Goal: Check status: Check status

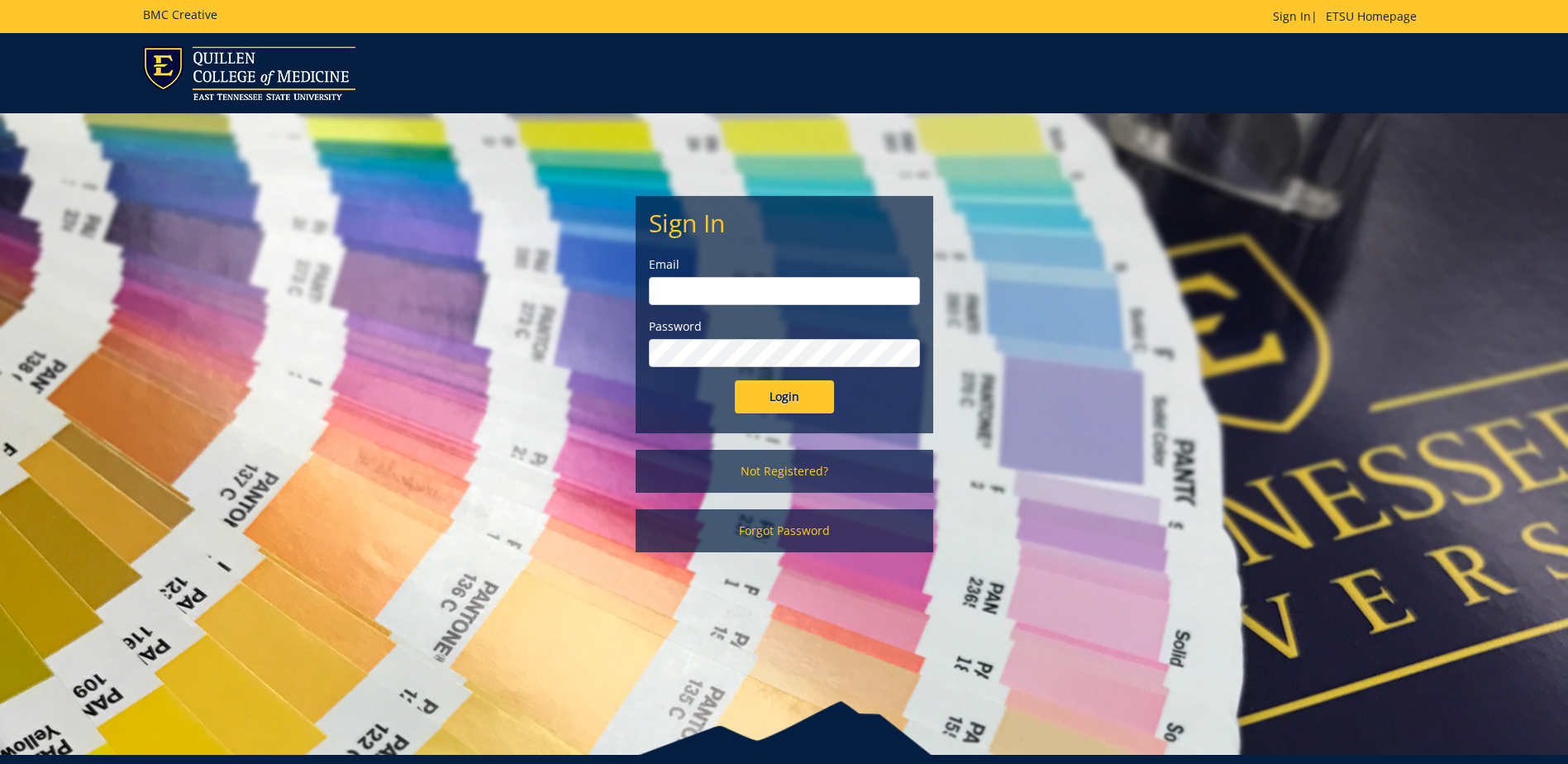
click at [743, 294] on input "email" at bounding box center [784, 291] width 271 height 29
type input "[EMAIL_ADDRESS][DOMAIN_NAME]"
click at [735, 381] on input "Login" at bounding box center [784, 397] width 99 height 33
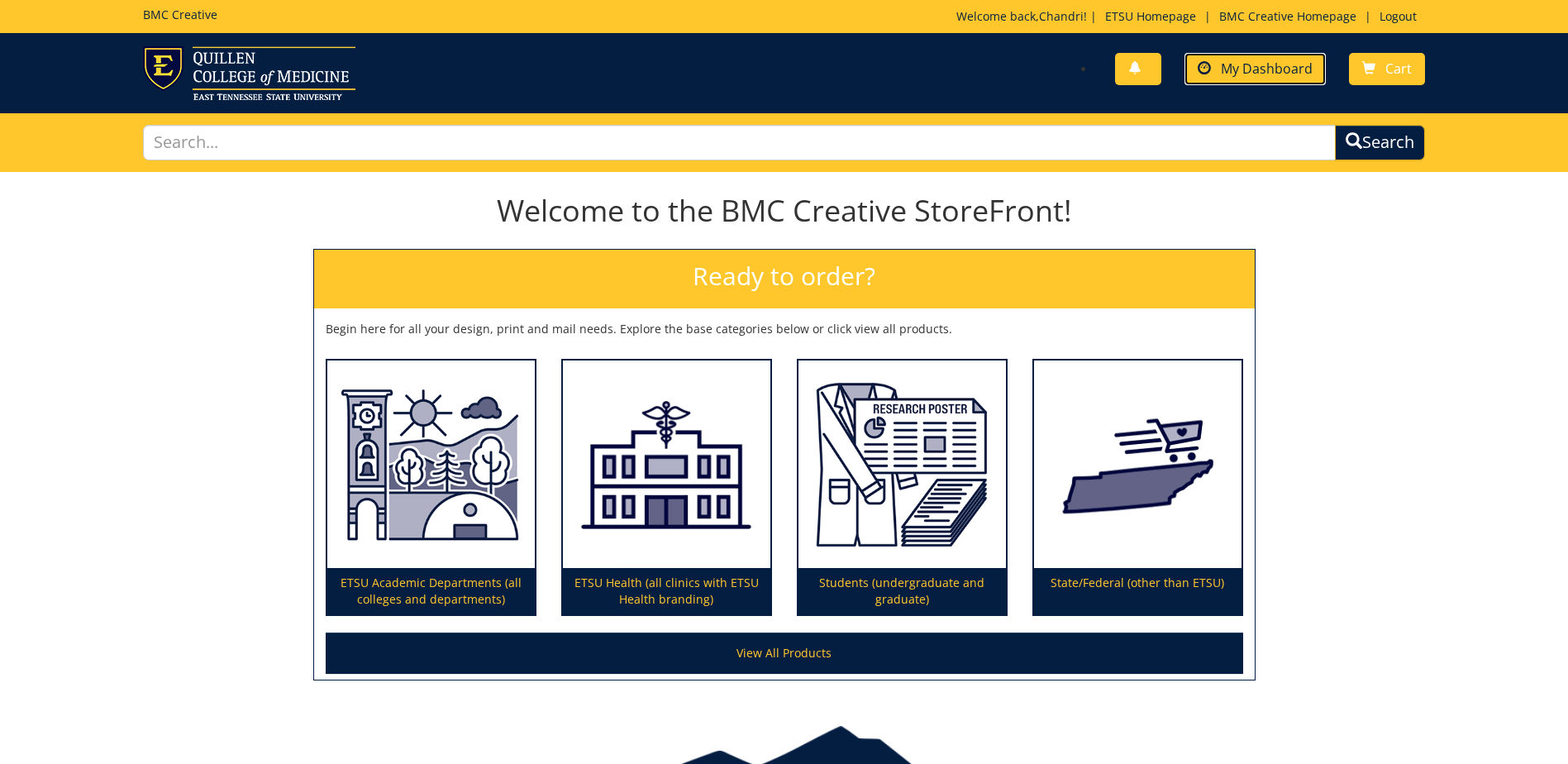
drag, startPoint x: 1186, startPoint y: 80, endPoint x: 1206, endPoint y: 65, distance: 25.0
click at [1186, 79] on link "My Dashboard" at bounding box center [1255, 69] width 142 height 32
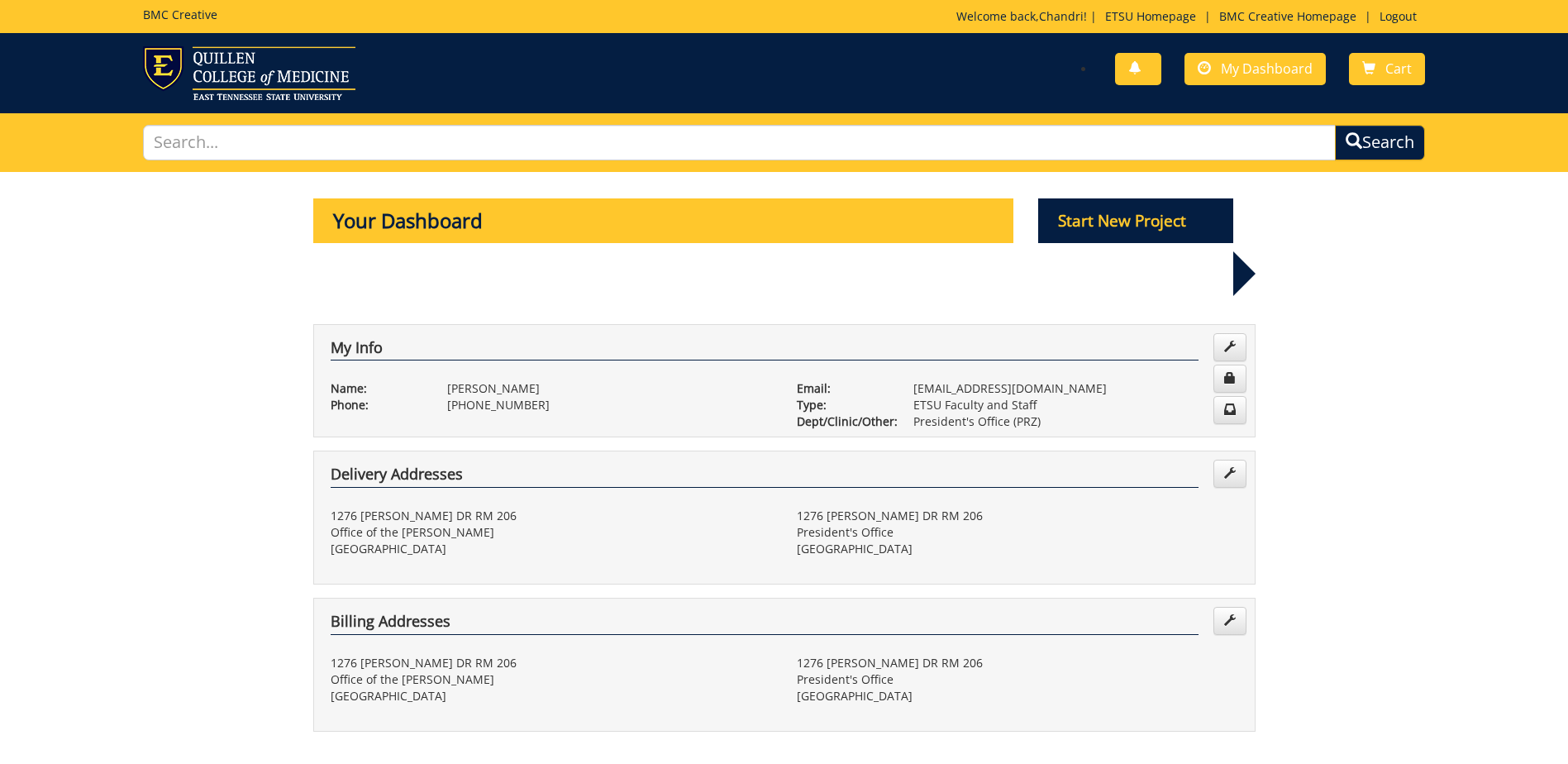
scroll to position [248, 0]
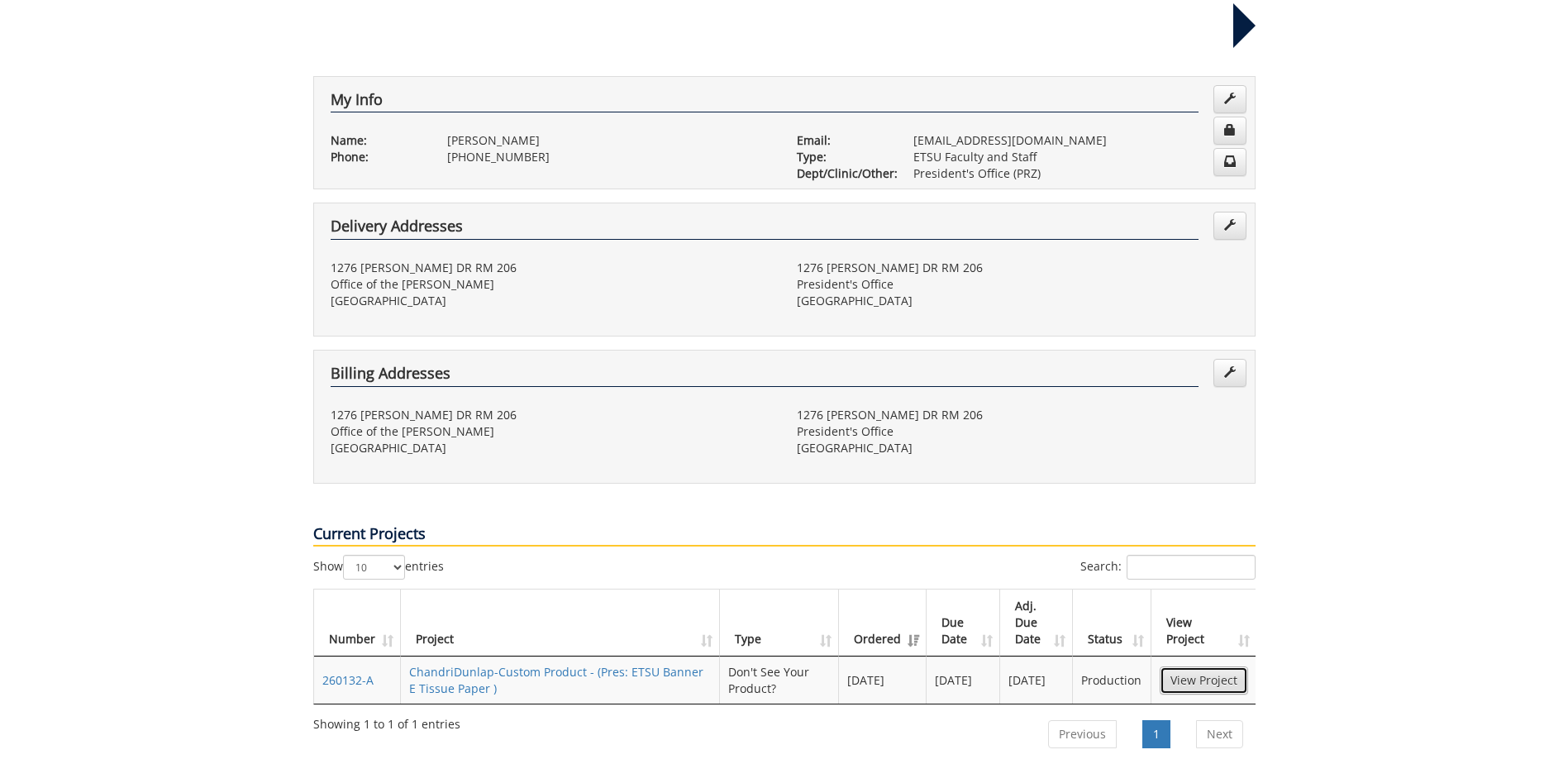
click at [1204, 667] on link "View Project" at bounding box center [1204, 681] width 88 height 29
